Goal: Transaction & Acquisition: Book appointment/travel/reservation

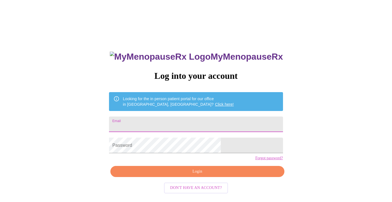
type input "[EMAIL_ADDRESS][DOMAIN_NAME]"
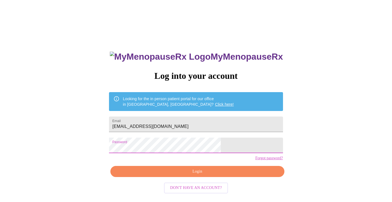
click at [184, 175] on span "Login" at bounding box center [197, 171] width 161 height 7
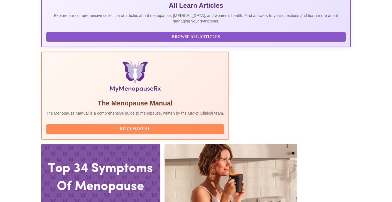
scroll to position [127, 0]
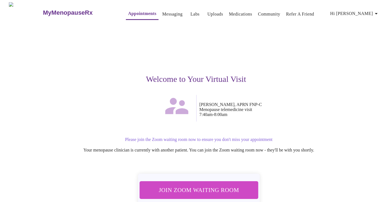
click at [209, 192] on span "Join Zoom Waiting Room" at bounding box center [199, 189] width 105 height 10
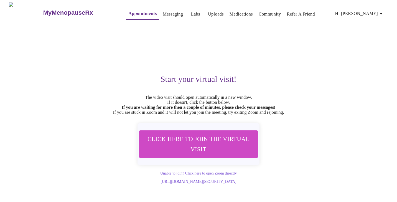
click at [128, 13] on link "Appointments" at bounding box center [142, 14] width 28 height 8
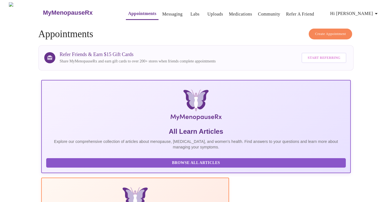
click at [336, 34] on span "Create Appointment" at bounding box center [330, 34] width 31 height 6
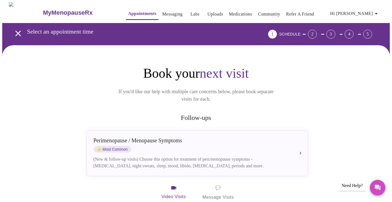
click at [277, 34] on div "1" at bounding box center [272, 34] width 9 height 9
click at [271, 88] on p "If you'd like our help with multiple care concerns below, please book separate …" at bounding box center [196, 95] width 171 height 15
click at [375, 12] on icon "button" at bounding box center [376, 13] width 7 height 7
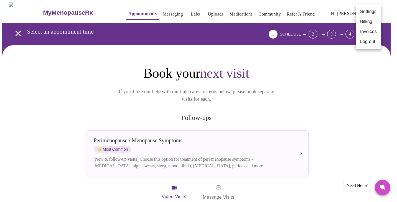
click at [253, 101] on div at bounding box center [198, 101] width 397 height 202
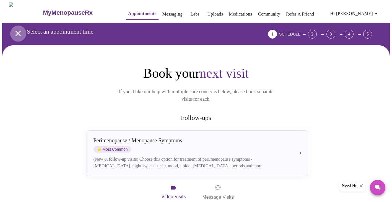
click at [16, 30] on icon "open drawer" at bounding box center [18, 34] width 10 height 10
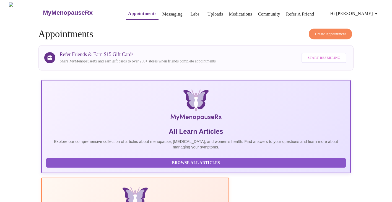
click at [315, 32] on span "Create Appointment" at bounding box center [330, 34] width 31 height 6
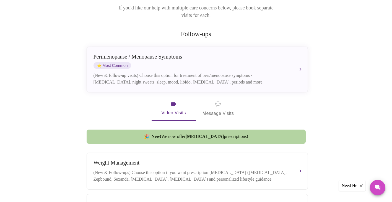
scroll to position [83, 0]
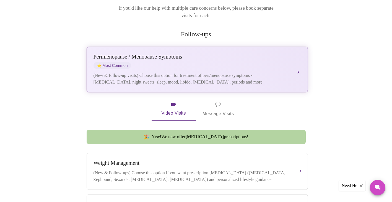
click at [202, 72] on div "(New & follow-up visits) Choose this option for treatment of peri/menopause sym…" at bounding box center [192, 78] width 197 height 13
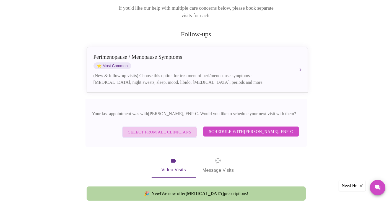
click at [171, 128] on span "Select from All Clinicians" at bounding box center [159, 131] width 63 height 7
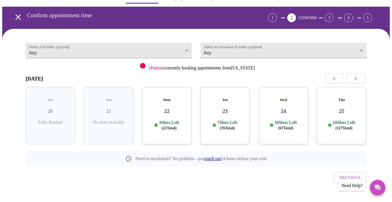
scroll to position [16, 0]
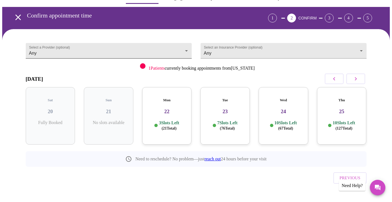
click at [189, 49] on body "MyMenopauseRx Appointments Messaging Labs Uploads Medications Community Refer a…" at bounding box center [196, 98] width 388 height 225
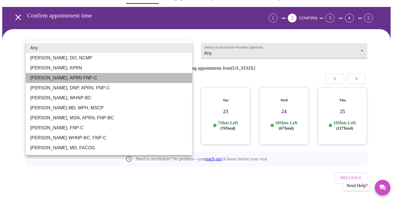
click at [109, 78] on li "[PERSON_NAME], APRN FNP-C" at bounding box center [109, 78] width 166 height 10
type input "[PERSON_NAME], APRN FNP-C"
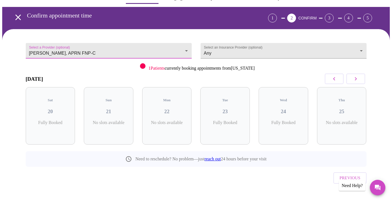
click at [355, 77] on icon "button" at bounding box center [356, 78] width 7 height 7
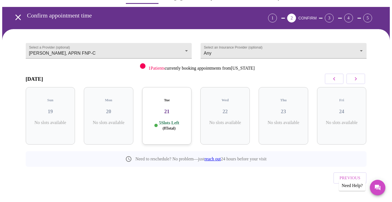
click at [355, 77] on icon "button" at bounding box center [356, 78] width 7 height 7
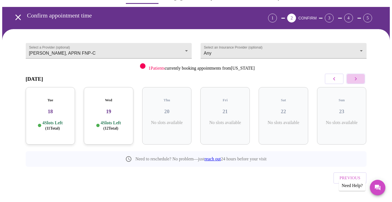
click at [355, 77] on icon "button" at bounding box center [356, 78] width 7 height 7
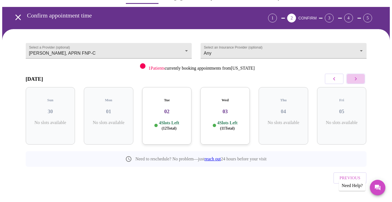
click at [355, 77] on icon "button" at bounding box center [356, 78] width 7 height 7
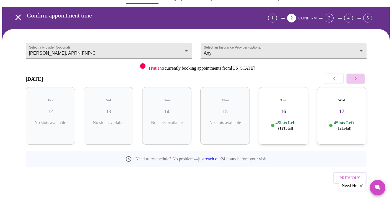
click at [355, 77] on icon "button" at bounding box center [356, 78] width 7 height 7
click at [359, 76] on icon "button" at bounding box center [356, 78] width 7 height 7
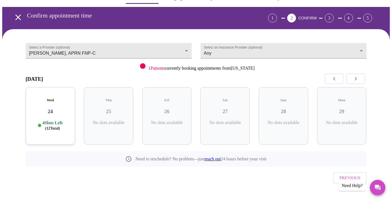
click at [335, 77] on icon "button" at bounding box center [334, 78] width 2 height 3
drag, startPoint x: 344, startPoint y: 121, endPoint x: 305, endPoint y: 152, distance: 50.1
click at [305, 152] on div "December 2025 Thu 18 No slots available Fri 19 No slots available Sat 20 No slo…" at bounding box center [196, 119] width 341 height 96
click at [305, 152] on div "Need to reschedule? No problem—just reach out 24 hours before your visit" at bounding box center [196, 159] width 341 height 16
click at [339, 81] on button "button" at bounding box center [334, 78] width 19 height 11
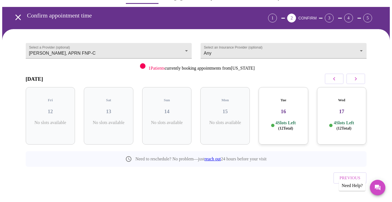
click at [342, 113] on div "Wed 17 4 Slots Left ( 12 Total)" at bounding box center [342, 115] width 50 height 57
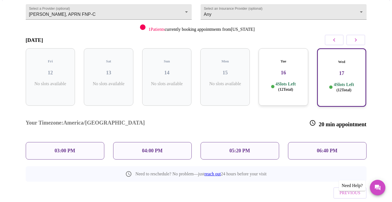
scroll to position [55, 0]
click at [53, 141] on div "03:00 PM" at bounding box center [65, 149] width 79 height 17
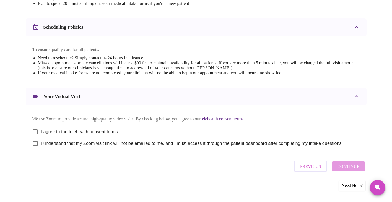
scroll to position [195, 0]
click at [37, 133] on input "I agree to the telehealth consent terms" at bounding box center [35, 132] width 12 height 12
checkbox input "true"
click at [36, 148] on input "I understand that my Zoom visit link will not be emailed to me, and I must acce…" at bounding box center [35, 143] width 12 height 12
checkbox input "true"
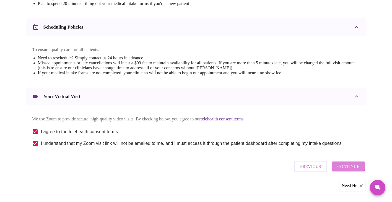
click at [342, 170] on span "Continue" at bounding box center [349, 166] width 22 height 7
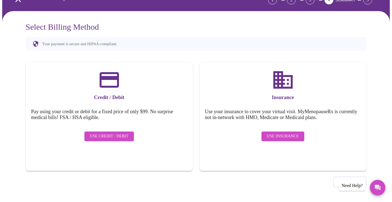
click at [276, 133] on span "Use Insurance" at bounding box center [283, 136] width 32 height 7
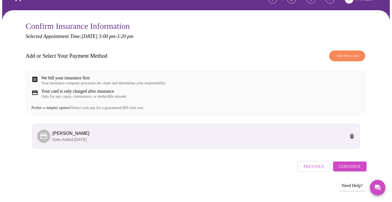
scroll to position [39, 0]
click at [344, 140] on p "Date Added: 05-05-2025" at bounding box center [199, 140] width 293 height 6
click at [249, 147] on li "Gregory Y Markley Date Added: 05-05-2025" at bounding box center [196, 135] width 328 height 25
click at [344, 166] on span "Continue" at bounding box center [350, 166] width 22 height 7
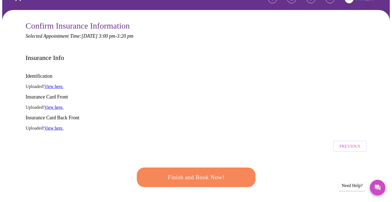
scroll to position [38, 0]
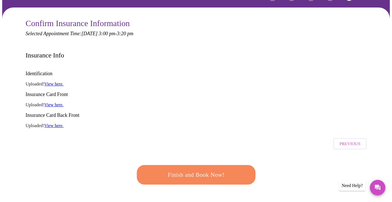
click at [213, 169] on span "Finish and Book Now!" at bounding box center [196, 174] width 103 height 10
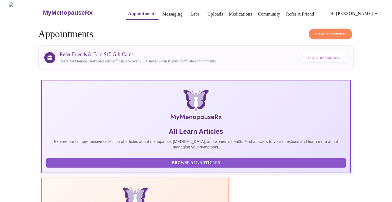
click at [211, 36] on h4 "Create Appointment Appointments" at bounding box center [196, 34] width 316 height 11
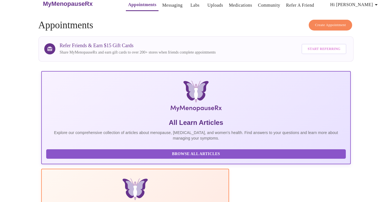
scroll to position [12, 0]
